Goal: Navigation & Orientation: Find specific page/section

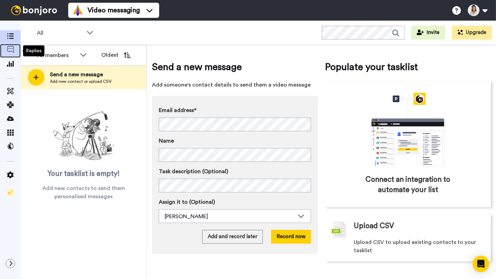
click at [12, 50] on icon at bounding box center [10, 49] width 7 height 7
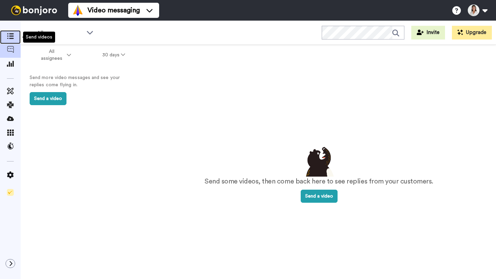
click at [14, 37] on span at bounding box center [10, 37] width 21 height 7
